Goal: Information Seeking & Learning: Check status

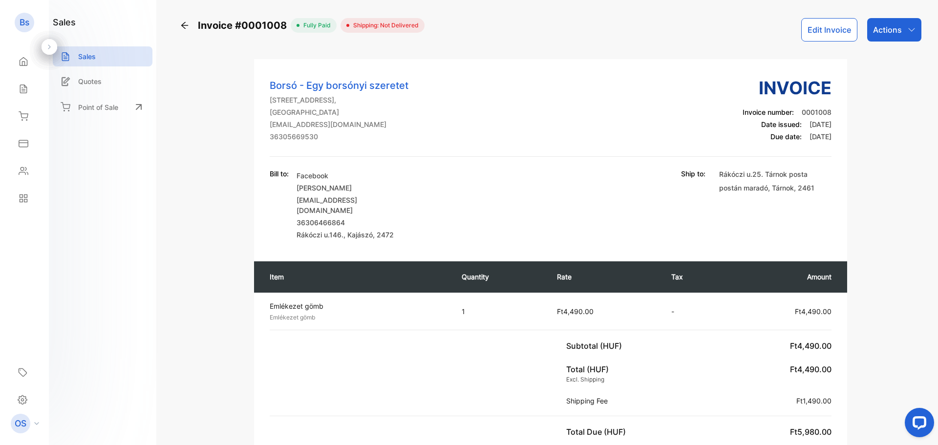
click at [221, 202] on div "Borsó - Egy borsónyi szeretet [STREET_ADDRESS] [EMAIL_ADDRESS][DOMAIN_NAME] 363…" at bounding box center [551, 441] width 742 height 764
click at [94, 64] on div "Sales" at bounding box center [103, 56] width 100 height 20
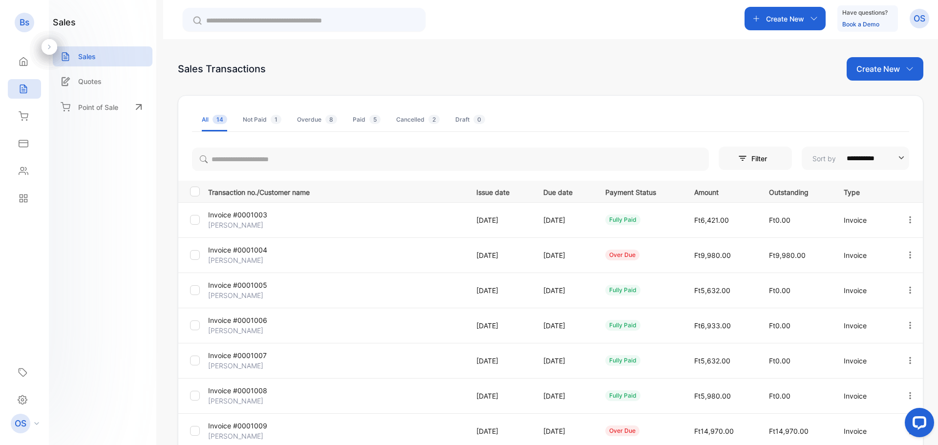
click at [906, 220] on icon "button" at bounding box center [910, 219] width 9 height 9
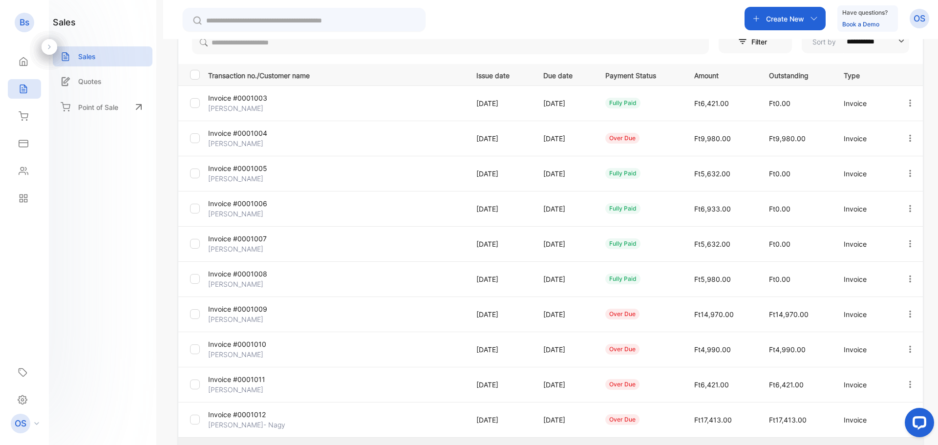
scroll to position [30, 0]
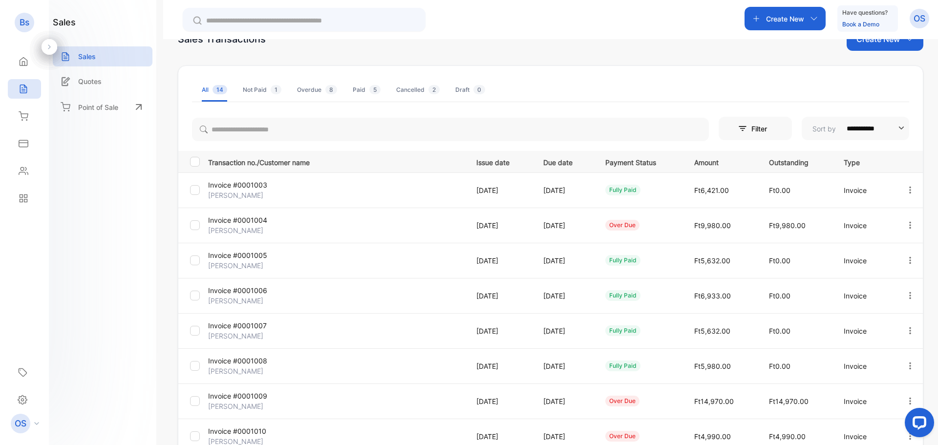
click at [239, 189] on p "Invoice #0001003" at bounding box center [250, 185] width 85 height 10
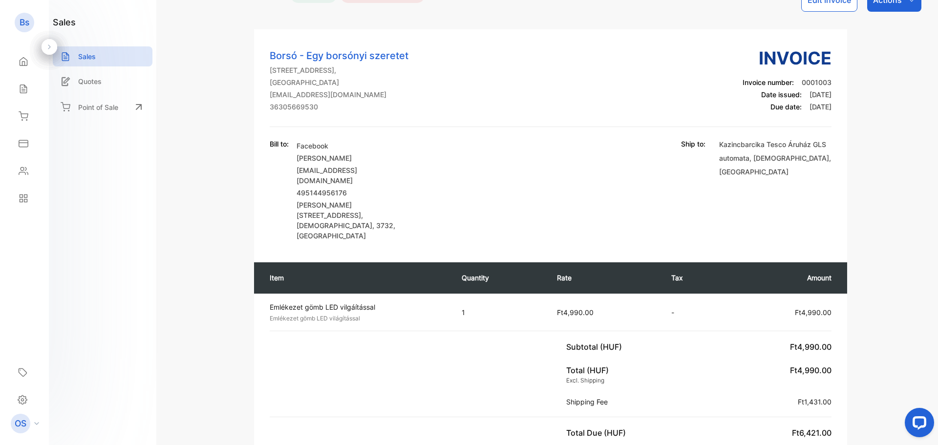
click at [888, 4] on p "Actions" at bounding box center [887, 0] width 29 height 12
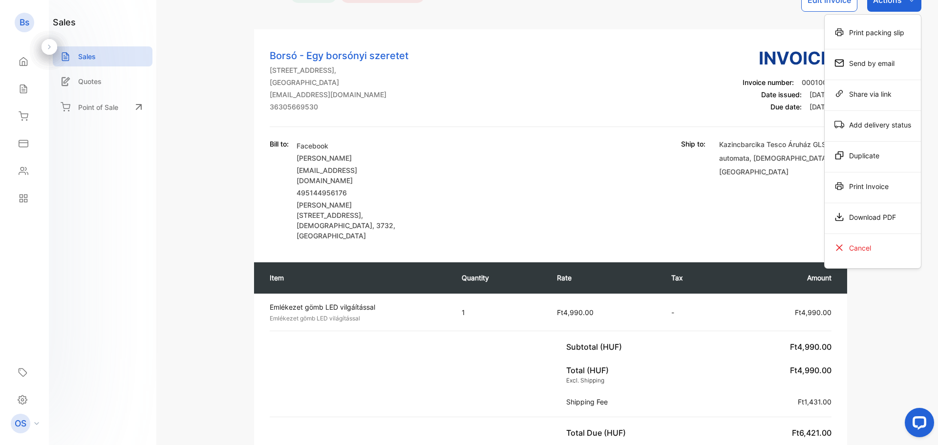
scroll to position [18, 0]
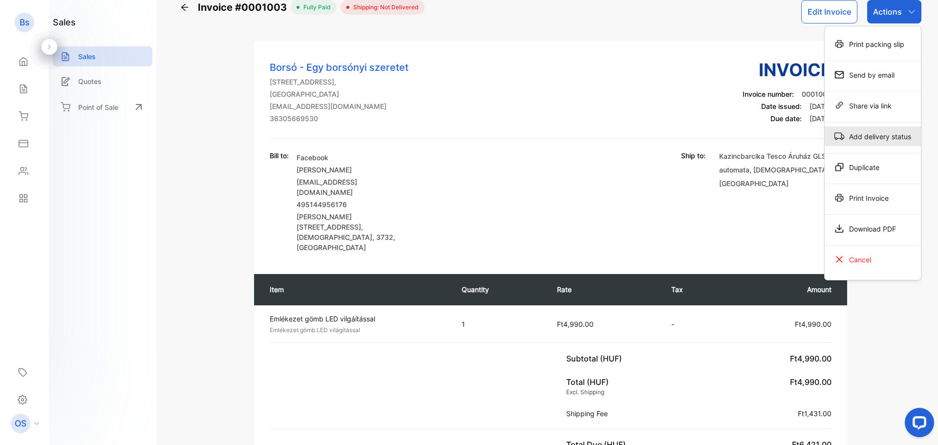
click at [889, 143] on div "Add delivery status" at bounding box center [873, 137] width 96 height 20
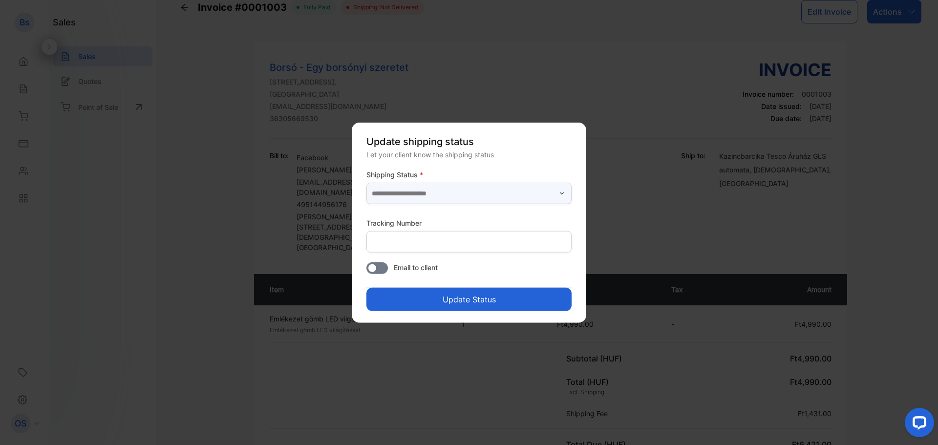
click at [471, 184] on input "text" at bounding box center [468, 193] width 205 height 21
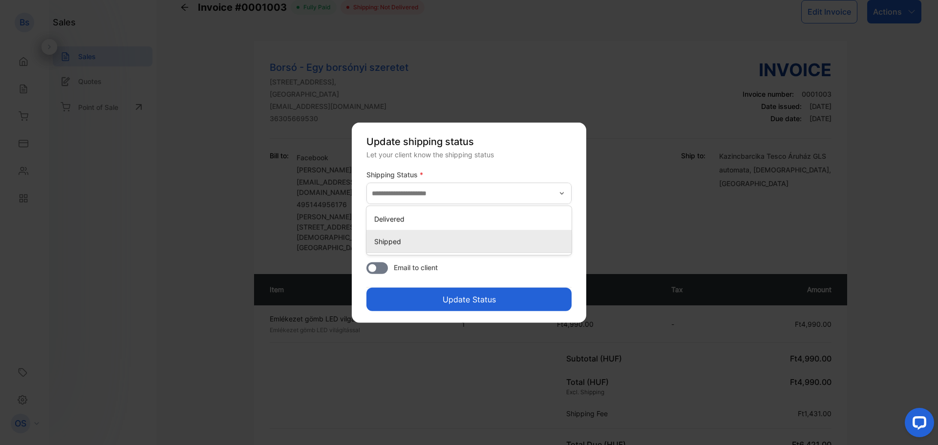
click at [459, 231] on li "Shipped" at bounding box center [468, 242] width 205 height 22
type input "*******"
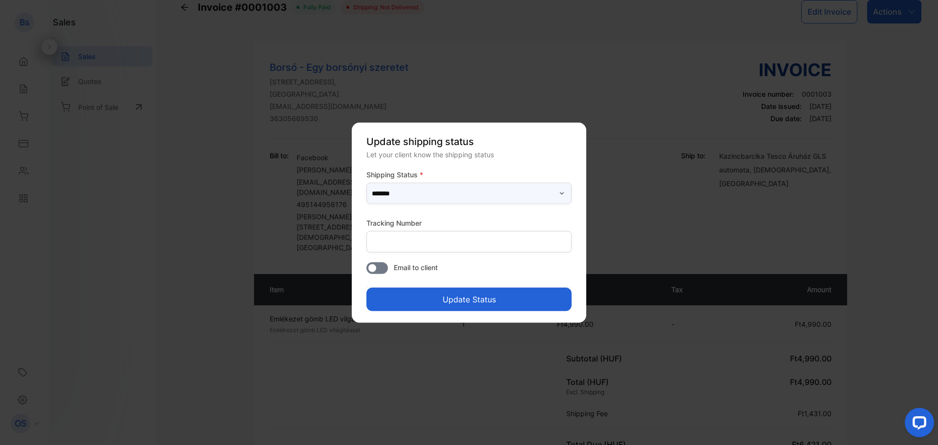
click at [453, 195] on input "*******" at bounding box center [468, 193] width 205 height 21
type input "*******"
click at [490, 300] on button "Update Status" at bounding box center [468, 299] width 205 height 23
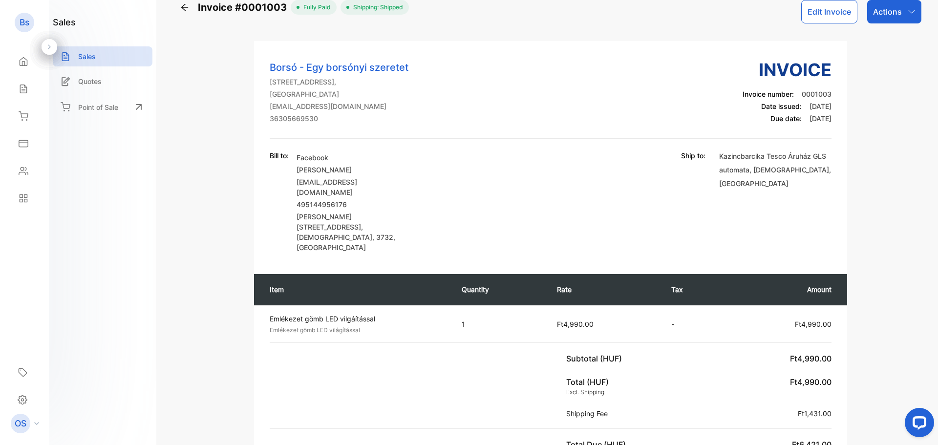
click at [185, 3] on icon at bounding box center [185, 7] width 10 height 10
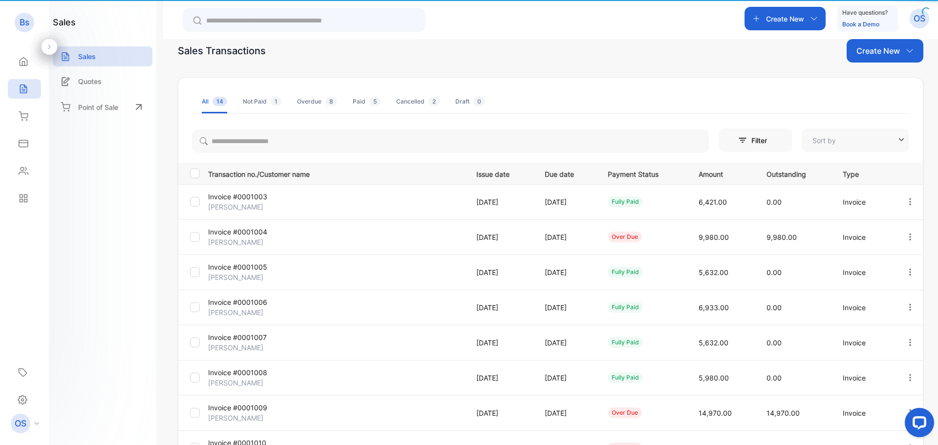
type input "**********"
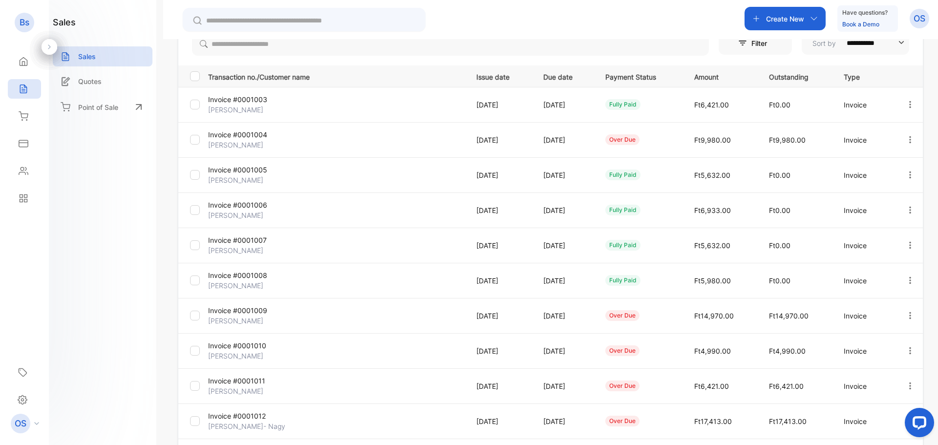
scroll to position [116, 0]
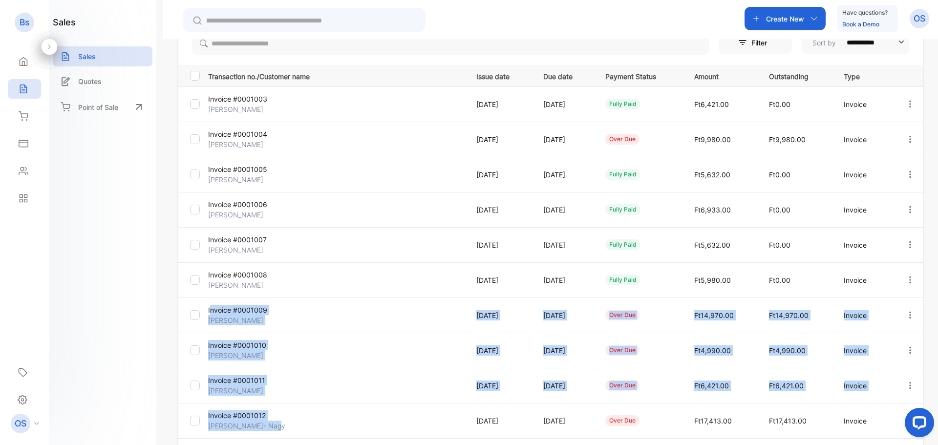
drag, startPoint x: 211, startPoint y: 303, endPoint x: 325, endPoint y: 429, distance: 170.2
click at [325, 429] on tbody "Invoice #0001003 [PERSON_NAME] [DATE] [DATE] fully paid Ft6,421.00 Ft0.00 Invoi…" at bounding box center [550, 262] width 745 height 352
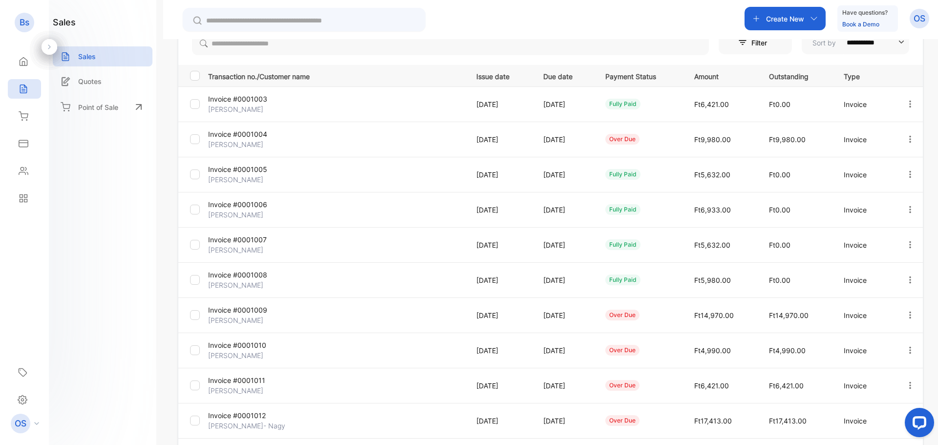
click at [206, 303] on td "Invoice #0001009 [PERSON_NAME]" at bounding box center [334, 315] width 260 height 35
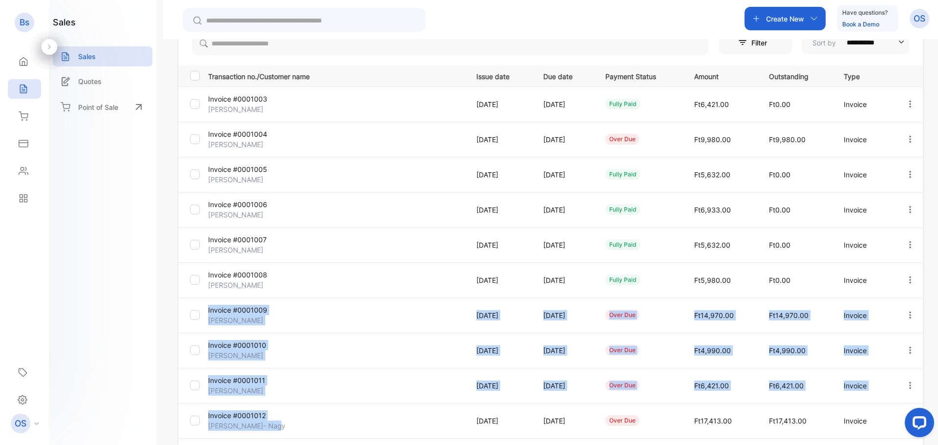
drag, startPoint x: 205, startPoint y: 305, endPoint x: 348, endPoint y: 432, distance: 191.4
click at [348, 432] on tbody "Invoice #0001003 [PERSON_NAME] [DATE] [DATE] fully paid Ft6,421.00 Ft0.00 Invoi…" at bounding box center [550, 262] width 745 height 352
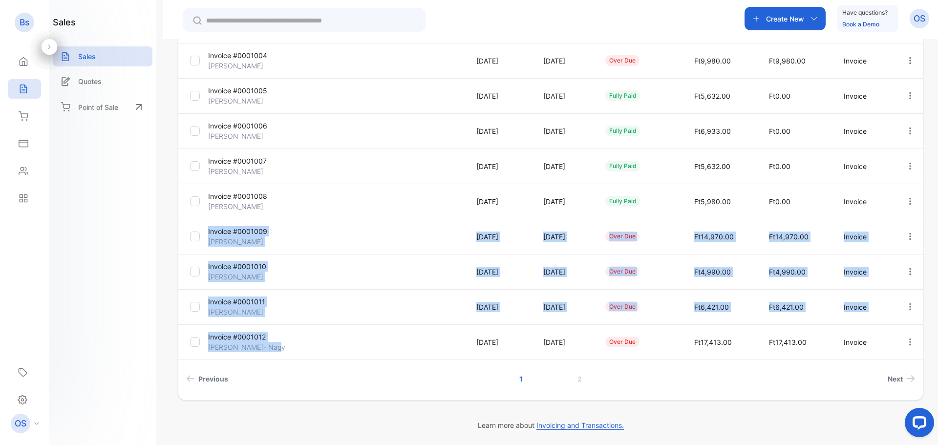
scroll to position [195, 0]
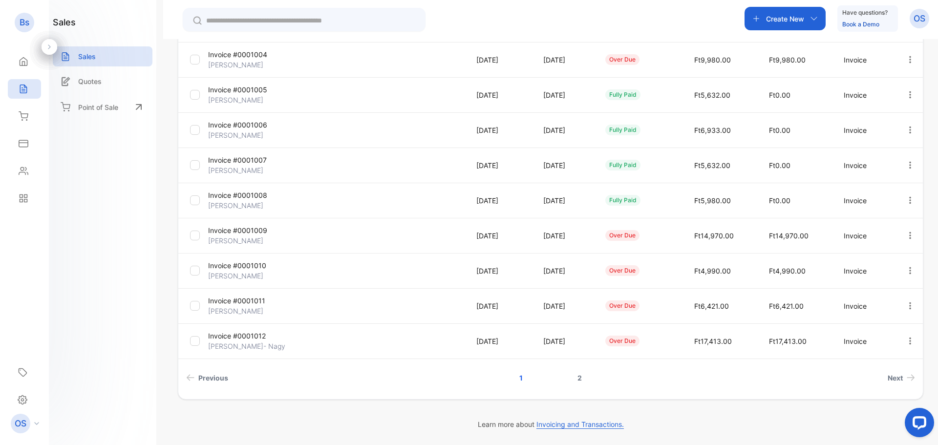
click at [580, 376] on link "2" at bounding box center [580, 378] width 28 height 18
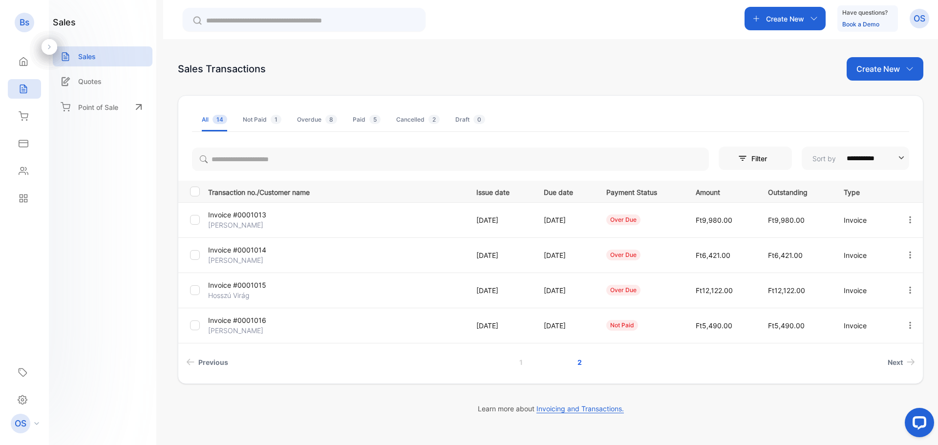
scroll to position [0, 0]
click at [94, 90] on div "Quotes" at bounding box center [103, 81] width 100 height 20
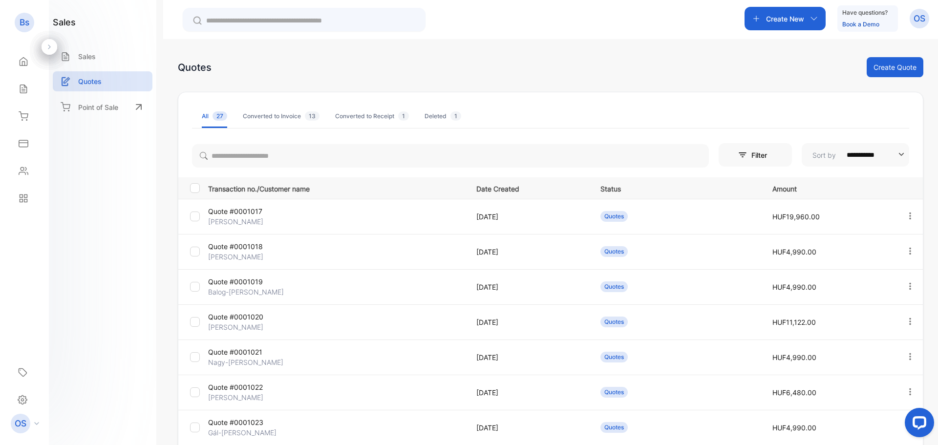
drag, startPoint x: 873, startPoint y: 173, endPoint x: 874, endPoint y: 166, distance: 6.9
click at [873, 173] on div "**********" at bounding box center [550, 359] width 745 height 439
click at [875, 154] on input "**********" at bounding box center [871, 154] width 63 height 23
click at [863, 203] on p "Least Recent" at bounding box center [858, 201] width 96 height 9
type input "**********"
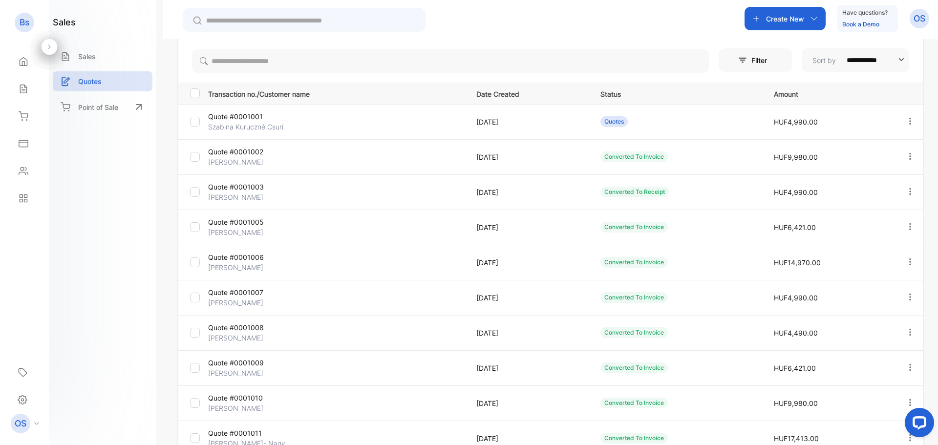
scroll to position [94, 0]
click at [906, 150] on button "button" at bounding box center [910, 156] width 9 height 23
click at [254, 157] on p "[PERSON_NAME]" at bounding box center [250, 162] width 85 height 10
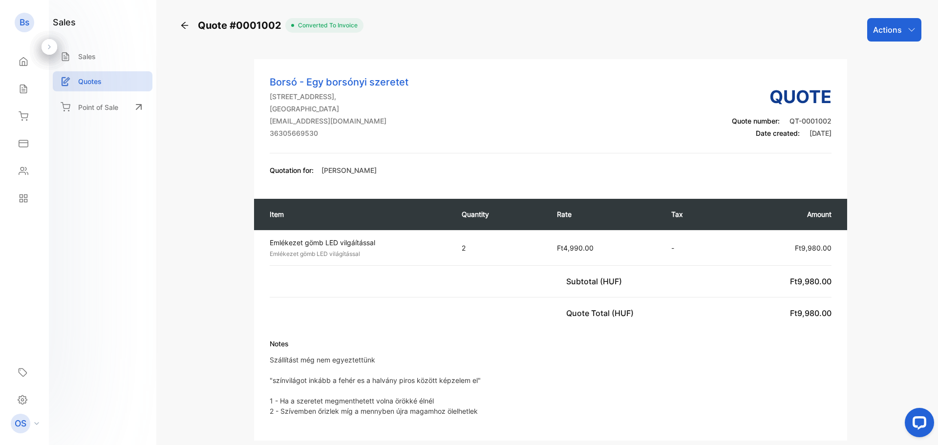
click at [915, 30] on div "Actions" at bounding box center [894, 29] width 54 height 23
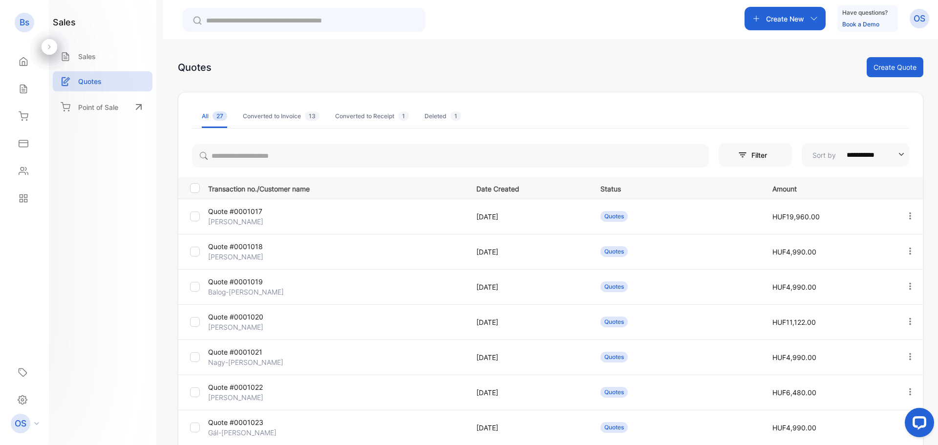
click at [865, 159] on input "**********" at bounding box center [871, 154] width 63 height 23
click at [848, 199] on p "Least Recent" at bounding box center [858, 201] width 96 height 9
type input "**********"
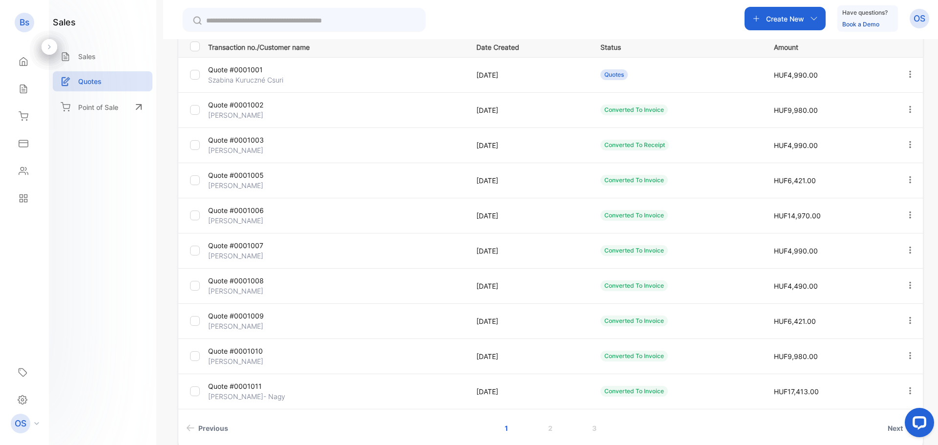
scroll to position [192, 0]
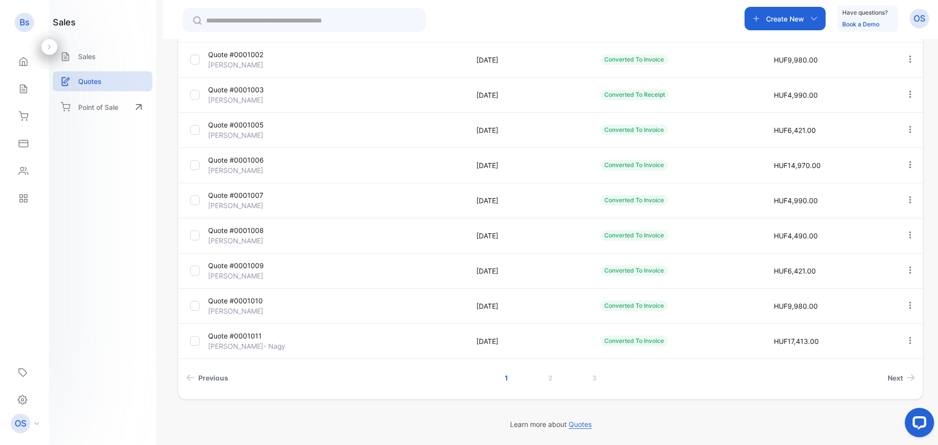
click at [233, 166] on p "[PERSON_NAME]" at bounding box center [250, 170] width 85 height 10
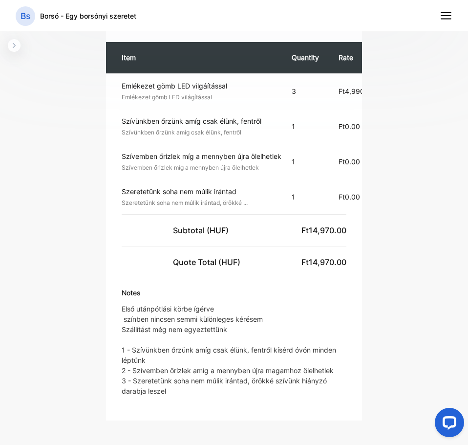
scroll to position [395, 0]
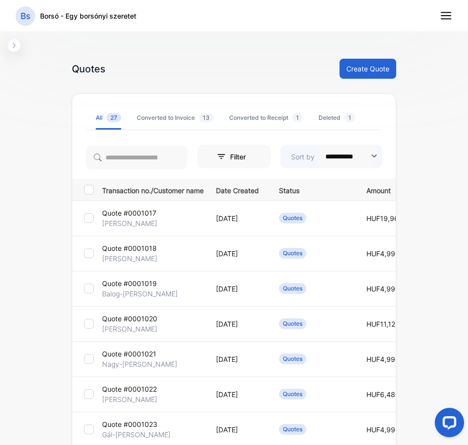
click at [373, 156] on button "**********" at bounding box center [331, 156] width 102 height 23
click at [318, 202] on p "Least Recent" at bounding box center [333, 203] width 90 height 9
type input "**********"
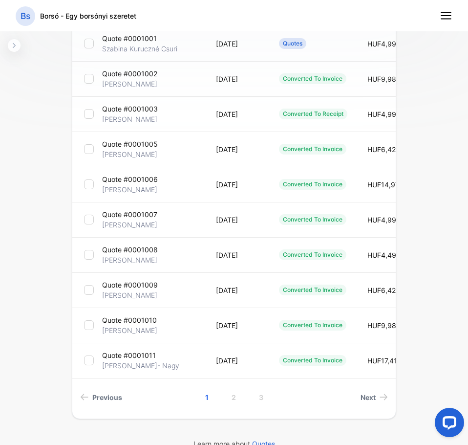
scroll to position [182, 0]
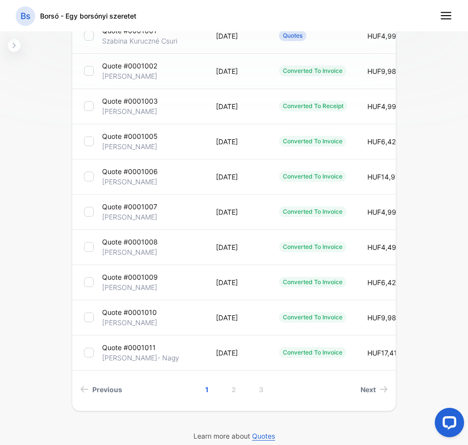
click at [138, 213] on p "[PERSON_NAME]" at bounding box center [129, 217] width 55 height 10
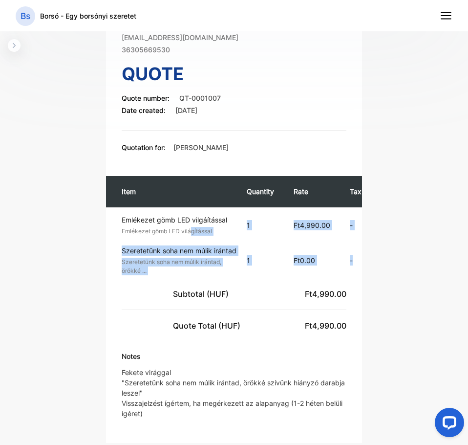
scroll to position [0, 73]
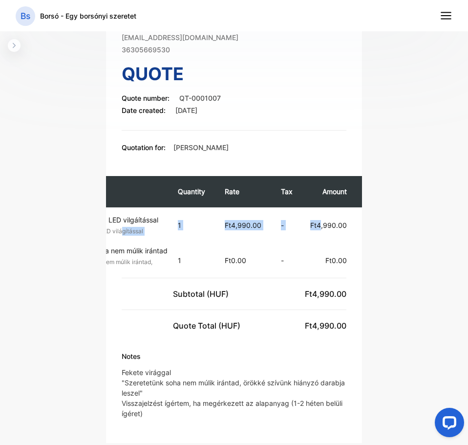
drag, startPoint x: 190, startPoint y: 230, endPoint x: 313, endPoint y: 239, distance: 123.0
click at [313, 239] on tr "Emlékezet gömb LED vilgáítással Emlékezet gömb LED világítással Unit price: Ft4…" at bounding box center [199, 224] width 325 height 35
drag, startPoint x: 251, startPoint y: 85, endPoint x: 465, endPoint y: 110, distance: 216.0
click at [465, 110] on div "sales Sales Quotes Point of Sale Quote #0001007 Converted To Invoice Actions Bo…" at bounding box center [234, 245] width 468 height 491
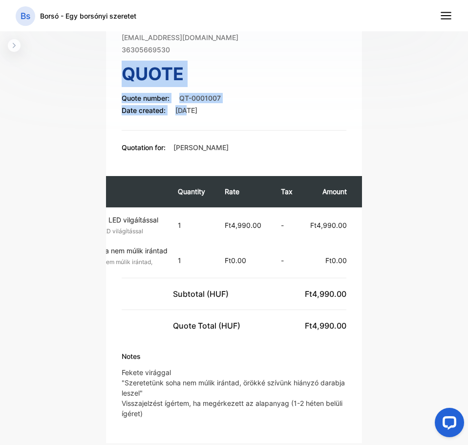
drag, startPoint x: 192, startPoint y: 104, endPoint x: 409, endPoint y: 130, distance: 218.9
click at [409, 130] on div "Quote #0001007 Converted To Invoice Actions Borsó - Egy borsónyi szeretet [STRE…" at bounding box center [234, 249] width 354 height 445
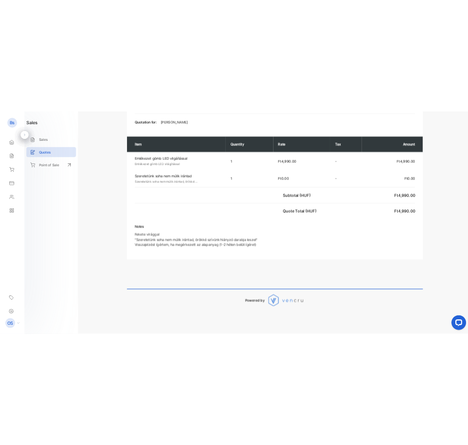
scroll to position [0, 0]
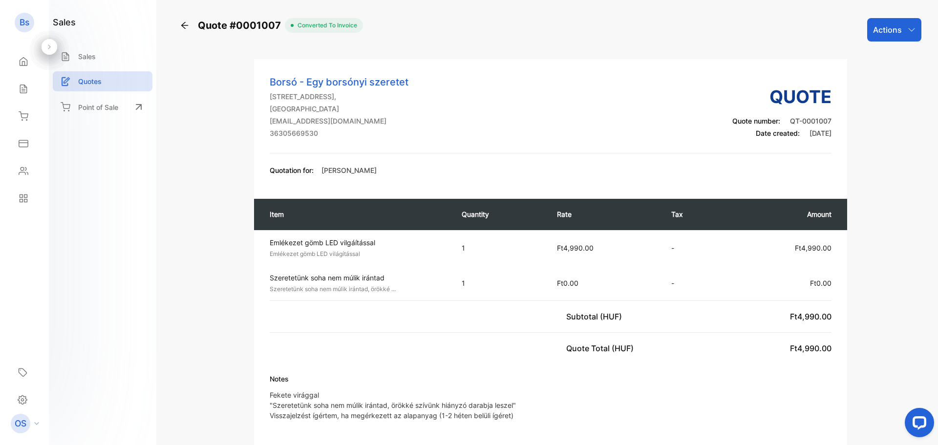
click at [516, 123] on div "Borsó - Egy borsónyi szeretet [STREET_ADDRESS] [EMAIL_ADDRESS][DOMAIN_NAME] 363…" at bounding box center [551, 114] width 562 height 79
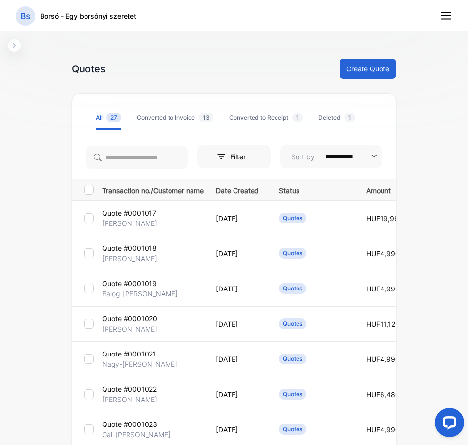
click at [351, 151] on input "**********" at bounding box center [347, 156] width 57 height 23
click at [335, 199] on p "Least Recent" at bounding box center [333, 203] width 90 height 9
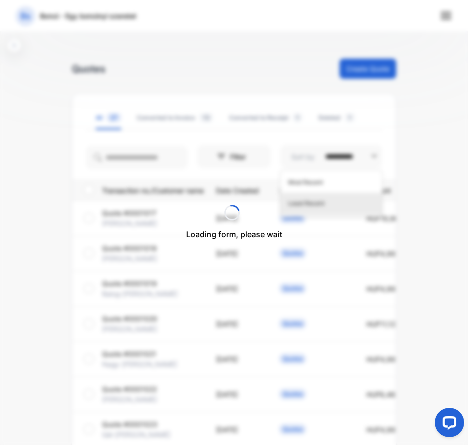
type input "**********"
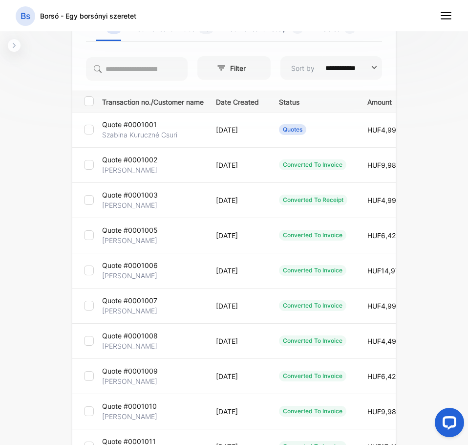
scroll to position [98, 0]
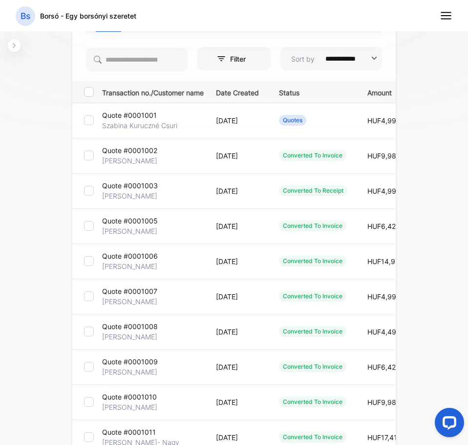
click at [129, 367] on p "[PERSON_NAME]" at bounding box center [129, 371] width 55 height 10
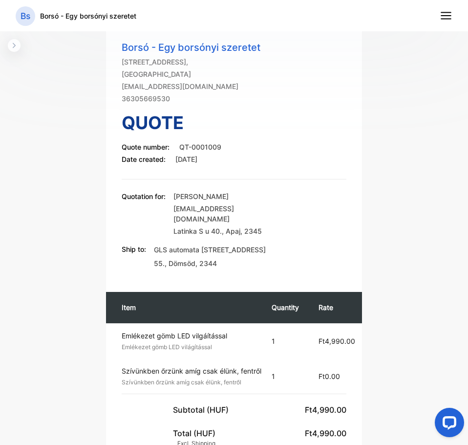
drag, startPoint x: 175, startPoint y: 197, endPoint x: 287, endPoint y: 200, distance: 111.9
click at [287, 200] on div "Quotation for: [PERSON_NAME] [PERSON_NAME][EMAIL_ADDRESS][DOMAIN_NAME] Latinka …" at bounding box center [234, 213] width 225 height 45
copy p "[PERSON_NAME]"
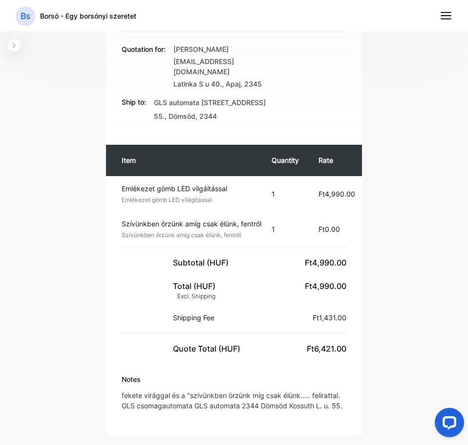
scroll to position [293, 0]
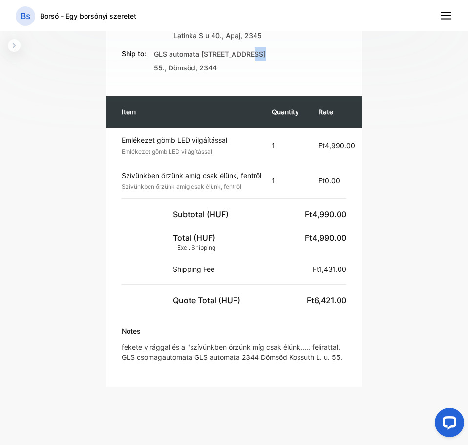
drag, startPoint x: 158, startPoint y: 55, endPoint x: 168, endPoint y: 54, distance: 9.3
click at [168, 54] on span "GLS automata [STREET_ADDRESS] 55." at bounding box center [210, 61] width 112 height 22
click at [267, 58] on div "Ship to: GLS automata 2344 Dömsöd Kossuth L. u. 55. , [PERSON_NAME] , 2344" at bounding box center [234, 61] width 225 height 26
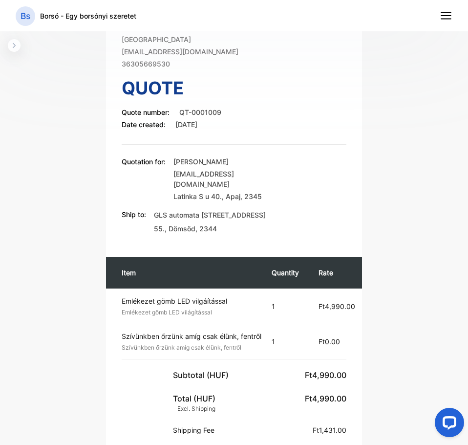
scroll to position [98, 0]
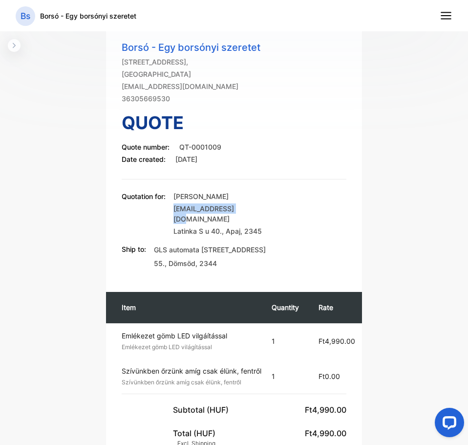
drag, startPoint x: 173, startPoint y: 211, endPoint x: 242, endPoint y: 211, distance: 68.9
click at [242, 211] on div "Quotation for: [PERSON_NAME] [PERSON_NAME][EMAIL_ADDRESS][DOMAIN_NAME] Latinka …" at bounding box center [234, 213] width 225 height 45
click at [242, 211] on p "[EMAIL_ADDRESS][DOMAIN_NAME]" at bounding box center [229, 213] width 112 height 21
drag, startPoint x: 173, startPoint y: 222, endPoint x: 287, endPoint y: 222, distance: 114.3
click at [287, 222] on div "Quotation for: [PERSON_NAME] [PERSON_NAME][EMAIL_ADDRESS][DOMAIN_NAME] Latinka …" at bounding box center [234, 213] width 225 height 45
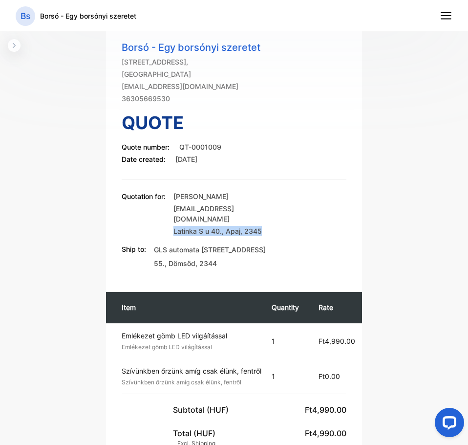
copy p "Latinka S u 40. , Apaj , 2345"
drag, startPoint x: 174, startPoint y: 211, endPoint x: 256, endPoint y: 210, distance: 82.6
click at [256, 210] on p "[EMAIL_ADDRESS][DOMAIN_NAME]" at bounding box center [229, 213] width 112 height 21
copy p "[EMAIL_ADDRESS][DOMAIN_NAME]"
drag, startPoint x: 153, startPoint y: 254, endPoint x: 273, endPoint y: 261, distance: 119.4
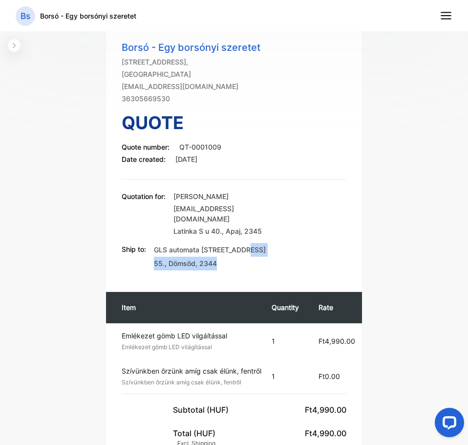
click at [273, 261] on div "Borsó - Egy borsónyi szeretet [STREET_ADDRESS] [EMAIL_ADDRESS][DOMAIN_NAME] 363…" at bounding box center [234, 302] width 256 height 557
copy p "Kossuth L. u. 55. , [PERSON_NAME] , 2344"
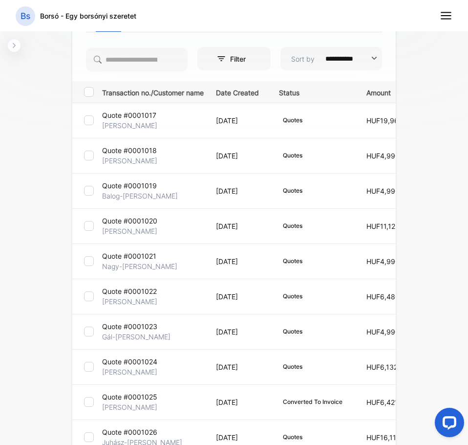
click at [354, 61] on input "**********" at bounding box center [347, 58] width 57 height 23
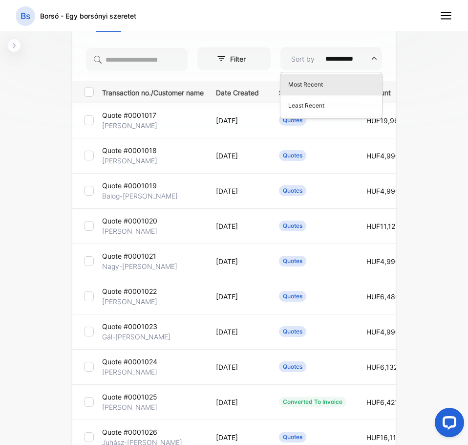
click at [321, 105] on p "Least Recent" at bounding box center [333, 105] width 90 height 9
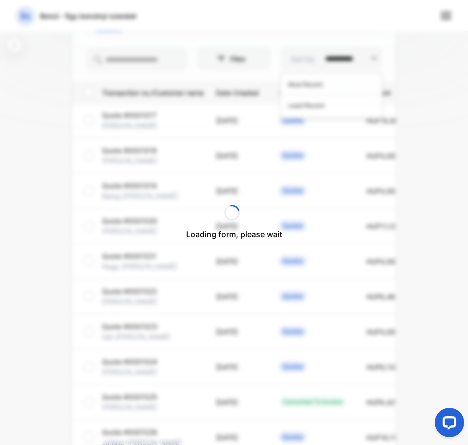
type input "**********"
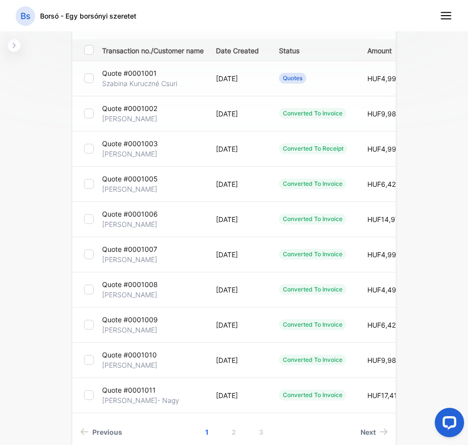
scroll to position [182, 0]
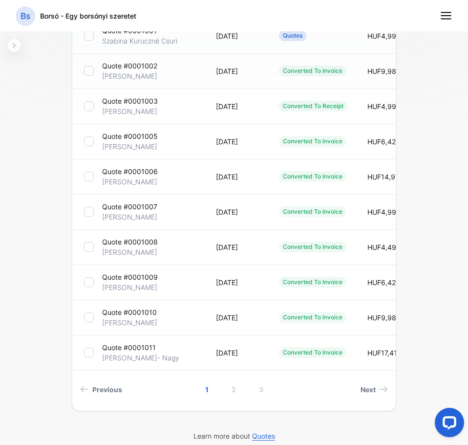
click at [134, 310] on p "Quote #0001010" at bounding box center [129, 312] width 55 height 10
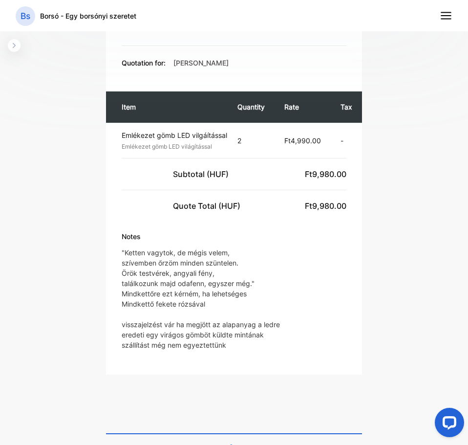
scroll to position [266, 0]
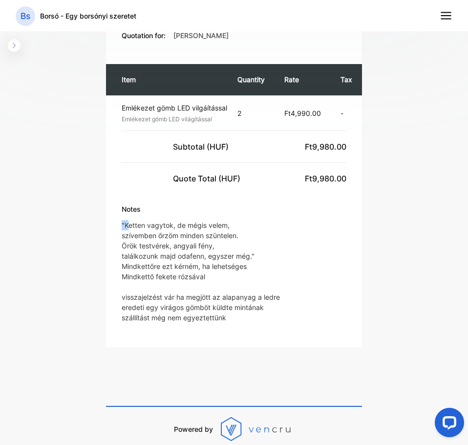
drag, startPoint x: 119, startPoint y: 222, endPoint x: 127, endPoint y: 225, distance: 7.9
click at [127, 225] on div "Notes "Ketten vagytok, de mégis velem, szívemben őrzöm minden szüntelen. Örök t…" at bounding box center [234, 268] width 256 height 128
click at [127, 225] on p ""Ketten vagytok, de mégis velem, szívemben őrzöm minden szüntelen. Örök testvér…" at bounding box center [201, 271] width 158 height 103
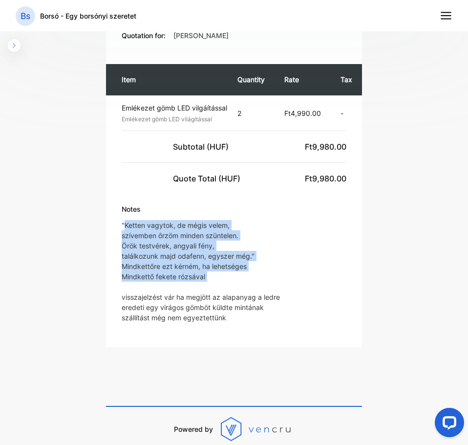
drag, startPoint x: 123, startPoint y: 224, endPoint x: 205, endPoint y: 282, distance: 100.9
click at [205, 282] on p ""Ketten vagytok, de mégis velem, szívemben őrzöm minden szüntelen. Örök testvér…" at bounding box center [201, 271] width 158 height 103
copy p "Ketten vagytok, de mégis velem, szívemben őrzöm minden szüntelen. Örök testvére…"
click at [228, 274] on p ""Ketten vagytok, de mégis velem, szívemben őrzöm minden szüntelen. Örök testvér…" at bounding box center [201, 271] width 158 height 103
drag, startPoint x: 253, startPoint y: 252, endPoint x: 128, endPoint y: 224, distance: 128.1
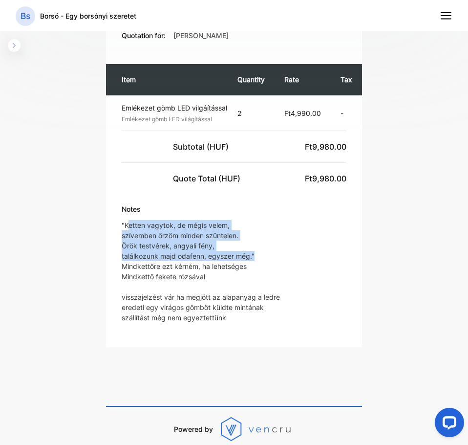
click at [128, 224] on p ""Ketten vagytok, de mégis velem, szívemben őrzöm minden szüntelen. Örök testvér…" at bounding box center [201, 271] width 158 height 103
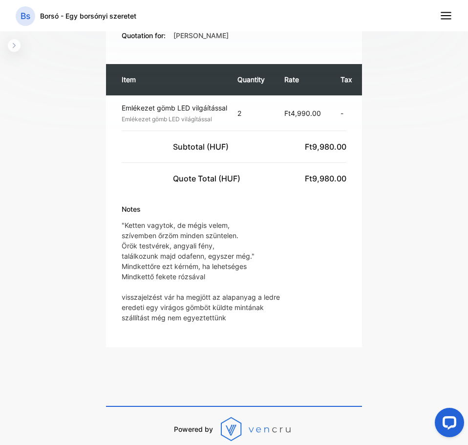
click at [125, 227] on p ""Ketten vagytok, de mégis velem, szívemben őrzöm minden szüntelen. Örök testvér…" at bounding box center [201, 271] width 158 height 103
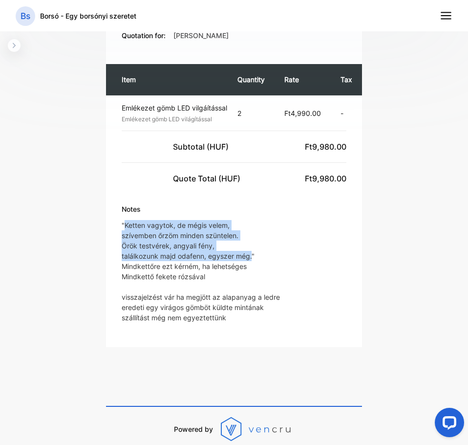
drag, startPoint x: 125, startPoint y: 227, endPoint x: 248, endPoint y: 255, distance: 126.2
click at [248, 255] on p ""Ketten vagytok, de mégis velem, szívemben őrzöm minden szüntelen. Örök testvér…" at bounding box center [201, 271] width 158 height 103
copy p "Ketten vagytok, de mégis velem, szívemben őrzöm minden szüntelen. Örök testvére…"
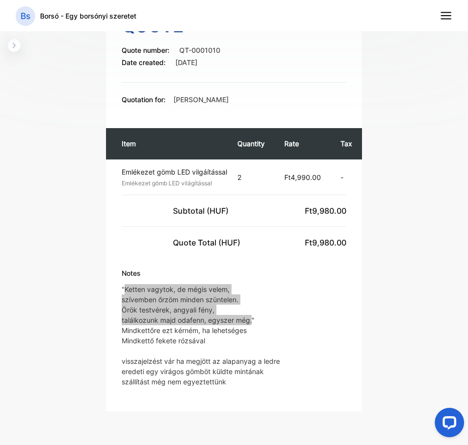
scroll to position [195, 0]
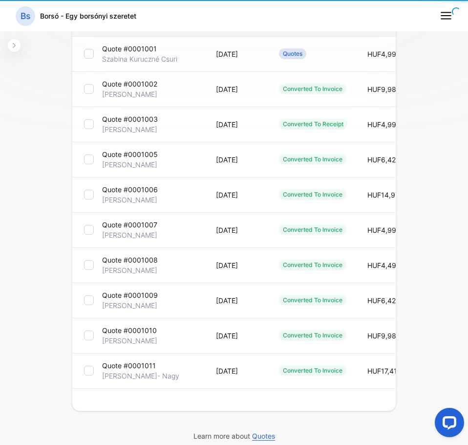
scroll to position [164, 0]
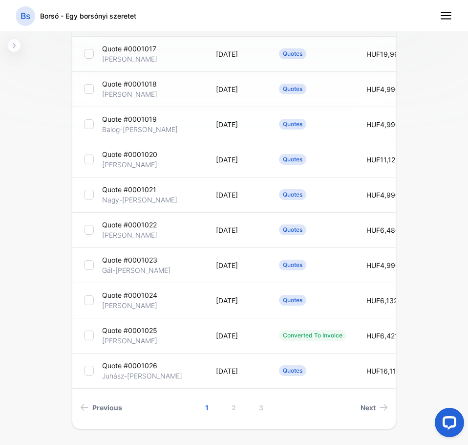
click at [48, 145] on div "**********" at bounding box center [234, 245] width 468 height 491
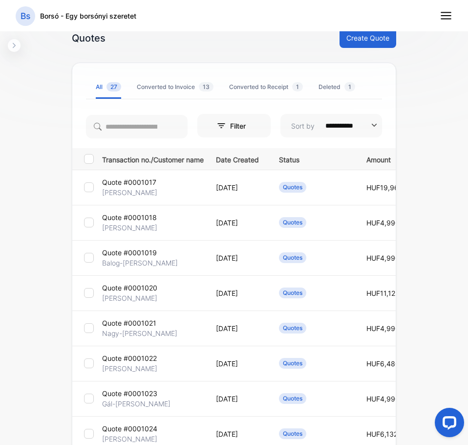
scroll to position [19, 0]
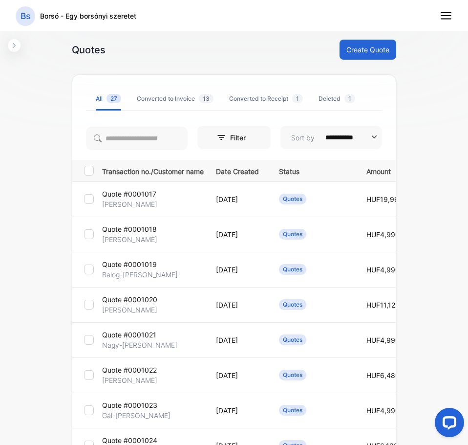
click at [356, 46] on button "Create Quote" at bounding box center [368, 50] width 57 height 20
click at [348, 129] on input "**********" at bounding box center [347, 137] width 57 height 23
click at [341, 190] on div "Least Recent" at bounding box center [331, 184] width 102 height 13
type input "**********"
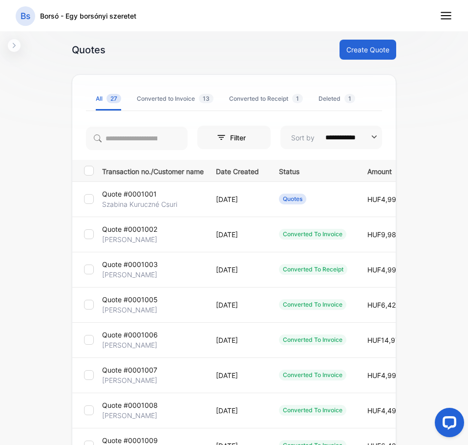
scroll to position [182, 0]
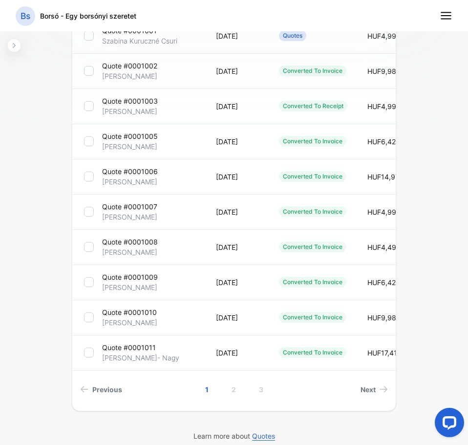
click at [146, 354] on p "[PERSON_NAME]- Nagy" at bounding box center [140, 357] width 77 height 10
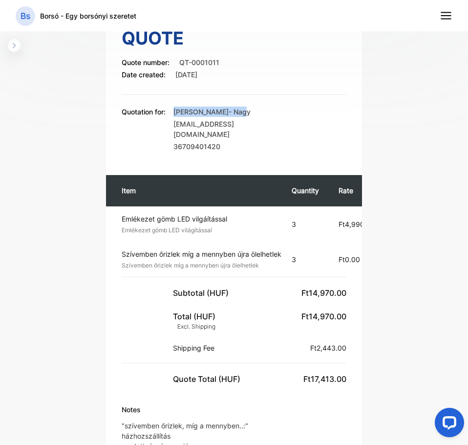
drag, startPoint x: 174, startPoint y: 114, endPoint x: 249, endPoint y: 110, distance: 75.3
click at [249, 110] on div "Quotation for: [PERSON_NAME]- Nagy [EMAIL_ADDRESS][DOMAIN_NAME] 36709401420" at bounding box center [234, 130] width 225 height 47
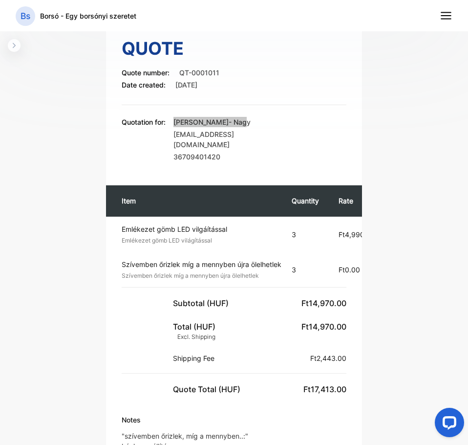
scroll to position [171, 0]
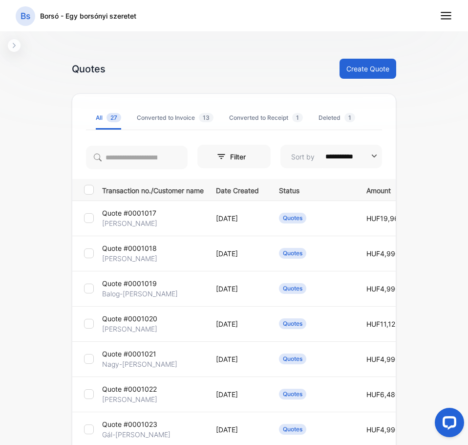
click at [347, 161] on input "**********" at bounding box center [347, 156] width 57 height 23
click at [340, 200] on p "Least Recent" at bounding box center [333, 203] width 90 height 9
type input "**********"
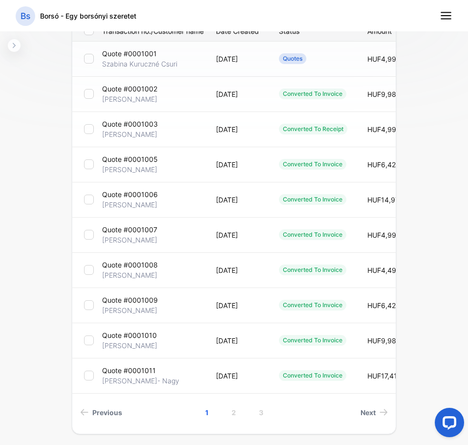
scroll to position [182, 0]
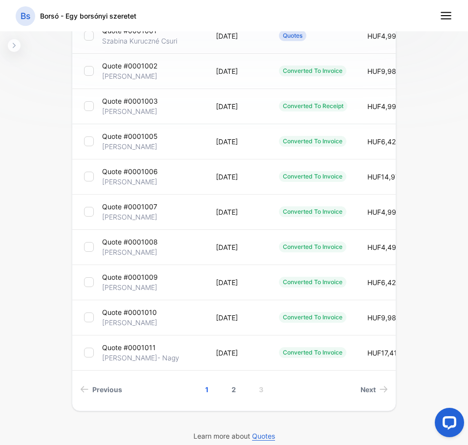
click at [228, 388] on link "2" at bounding box center [234, 389] width 28 height 18
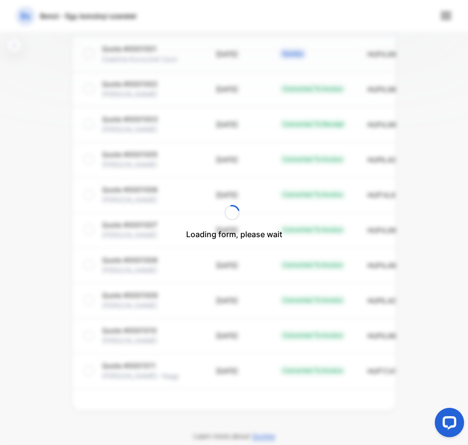
scroll to position [164, 0]
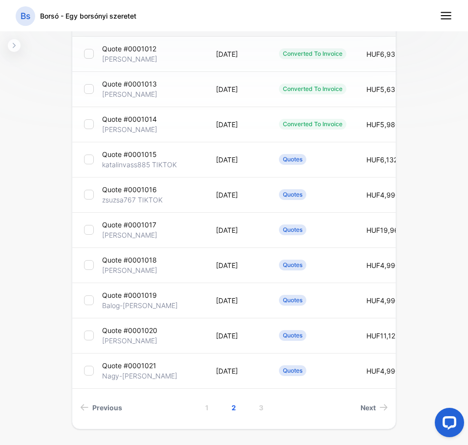
click at [149, 163] on p "katalinvass885 TIKTOK" at bounding box center [139, 164] width 75 height 10
